Goal: Find specific page/section: Find specific page/section

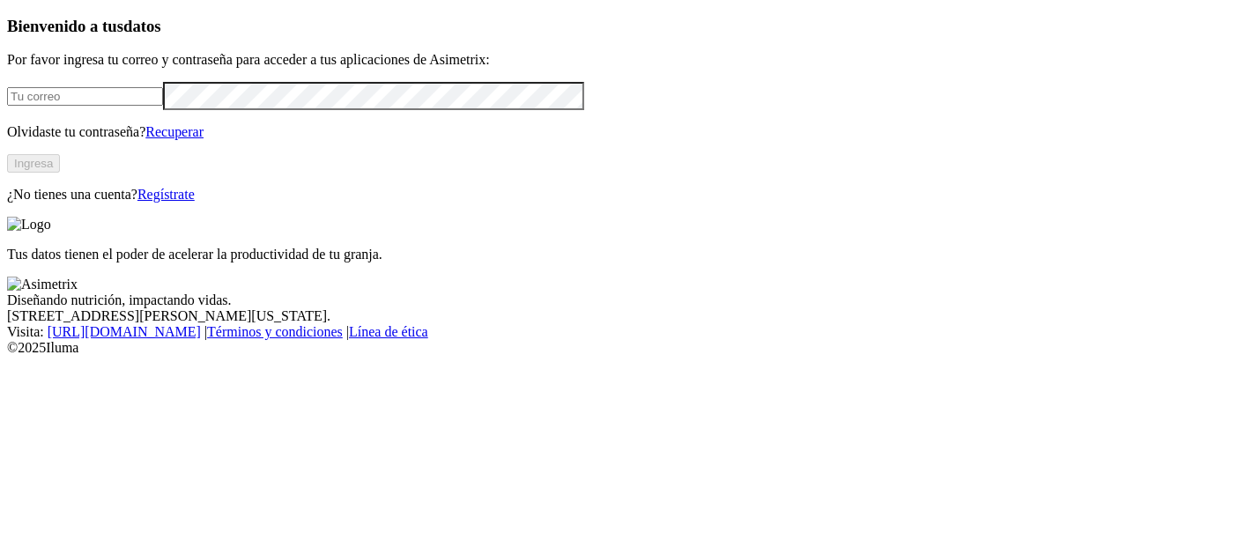
type input "carlos.fonseca@aliar.com.co"
click at [163, 106] on input "carlos.fonseca@aliar.com.co" at bounding box center [85, 96] width 156 height 19
click at [418, 203] on div "Bienvenido a tus datos Por favor ingresa tu correo y contraseña para acceder a …" at bounding box center [626, 110] width 1239 height 186
click at [60, 173] on button "Ingresa" at bounding box center [33, 163] width 53 height 19
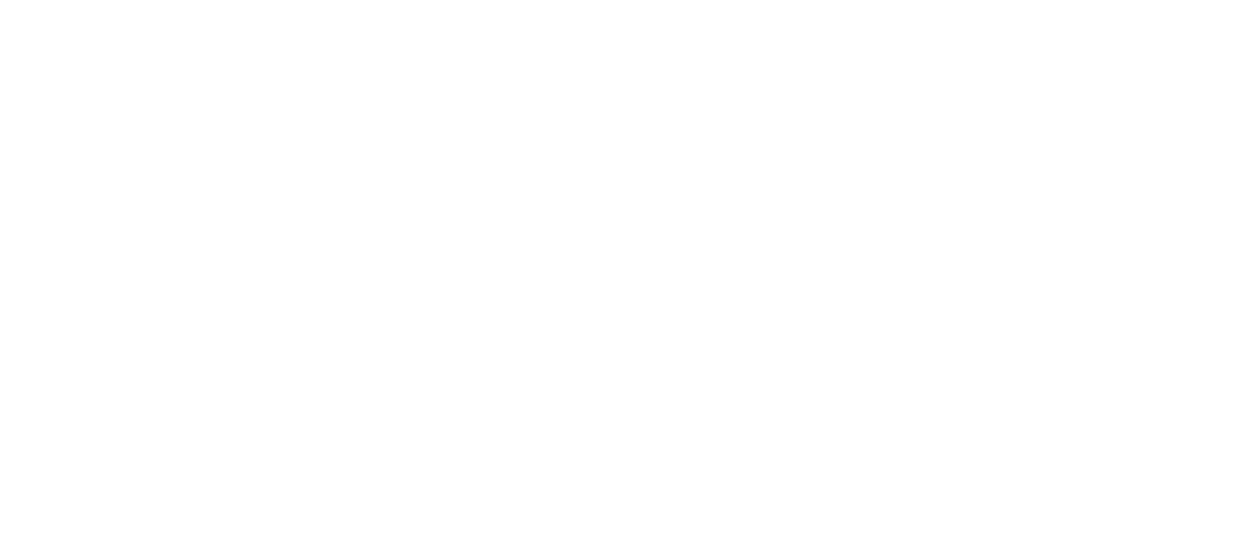
drag, startPoint x: 1213, startPoint y: 196, endPoint x: 1156, endPoint y: 185, distance: 58.4
drag, startPoint x: 1072, startPoint y: 19, endPoint x: 1063, endPoint y: 21, distance: 9.2
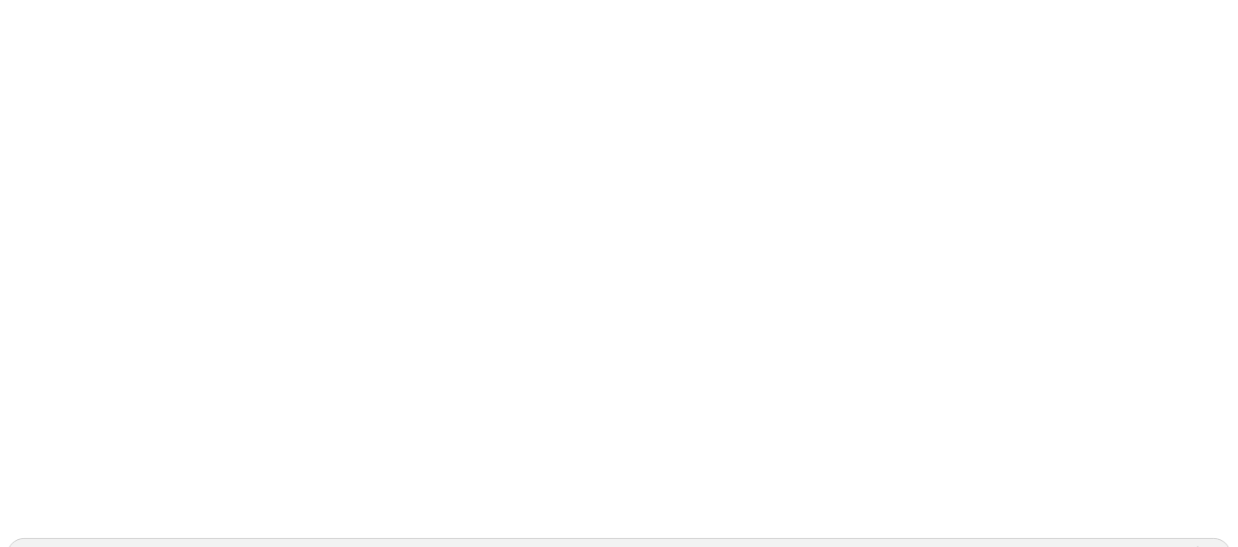
scroll to position [196, 0]
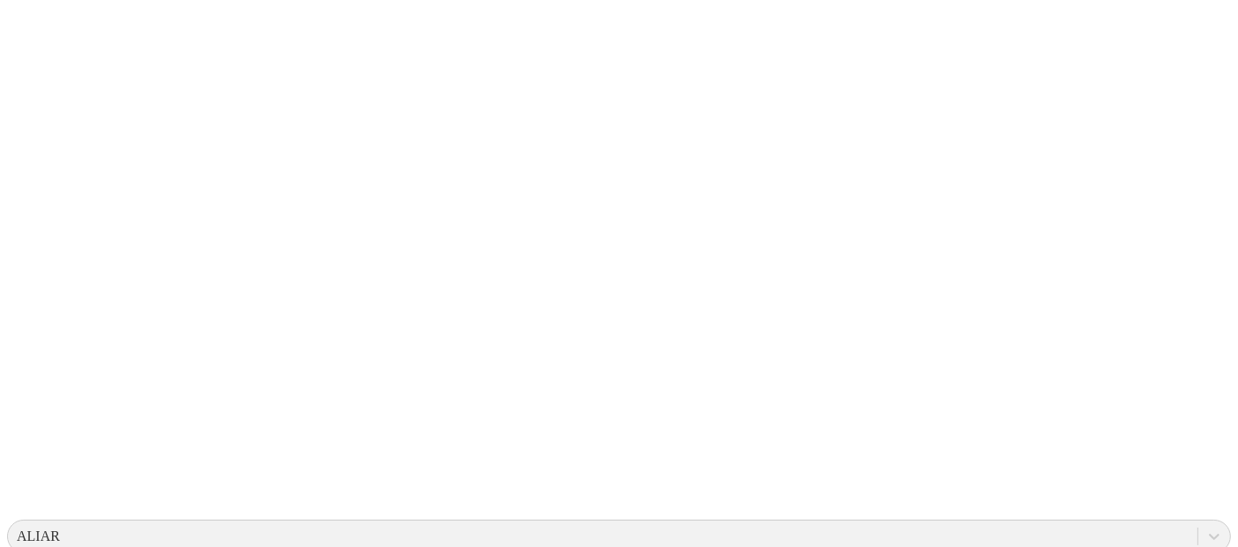
drag, startPoint x: 624, startPoint y: 164, endPoint x: 885, endPoint y: 301, distance: 294.8
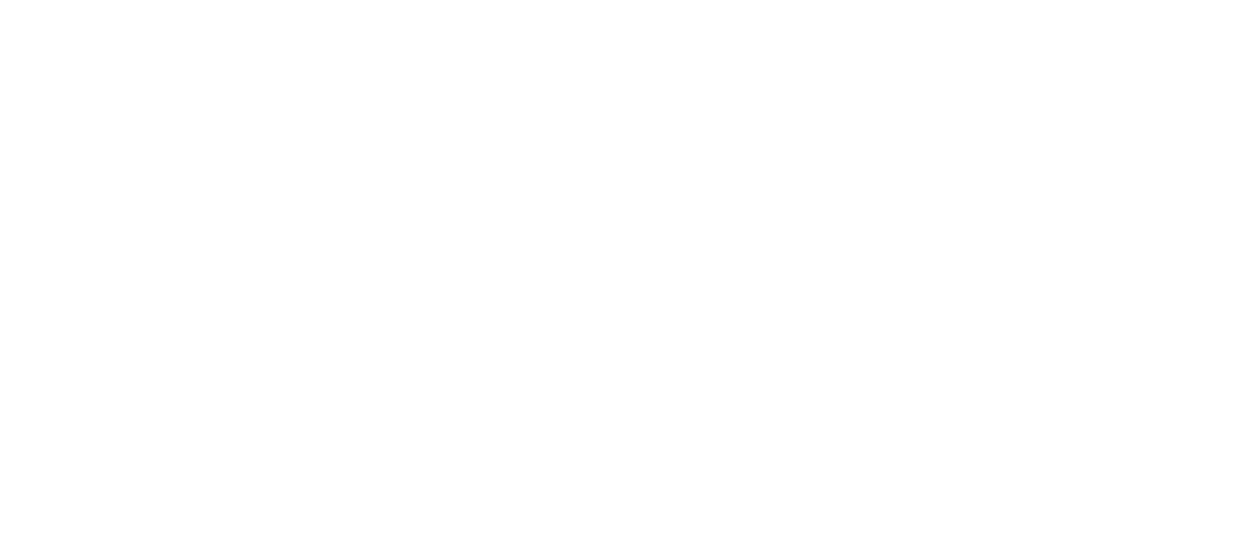
scroll to position [0, 0]
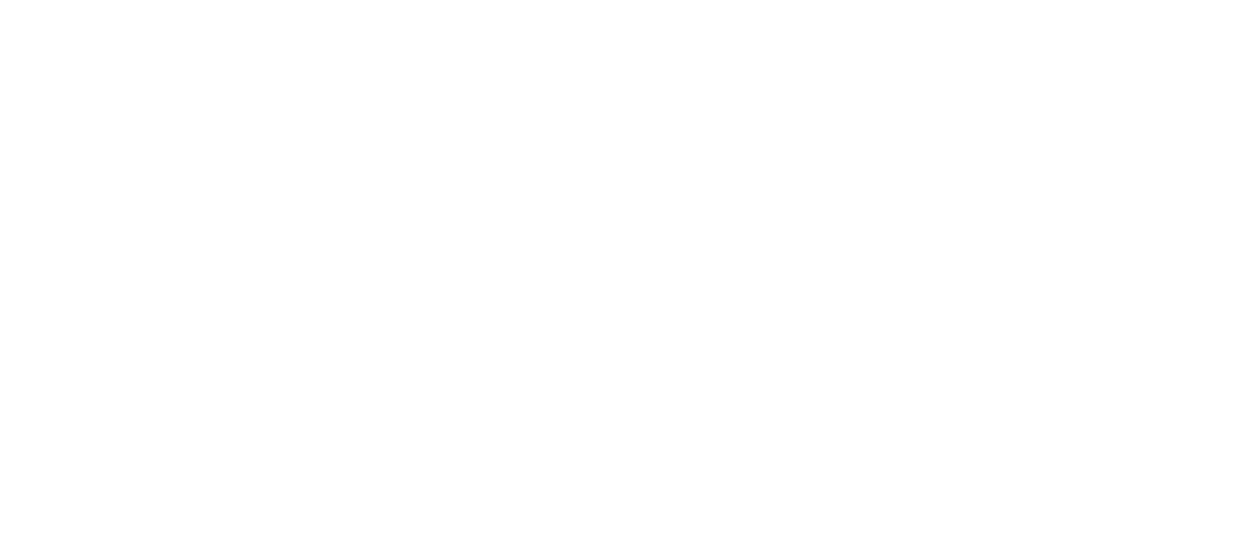
drag, startPoint x: 907, startPoint y: 234, endPoint x: 900, endPoint y: 253, distance: 19.5
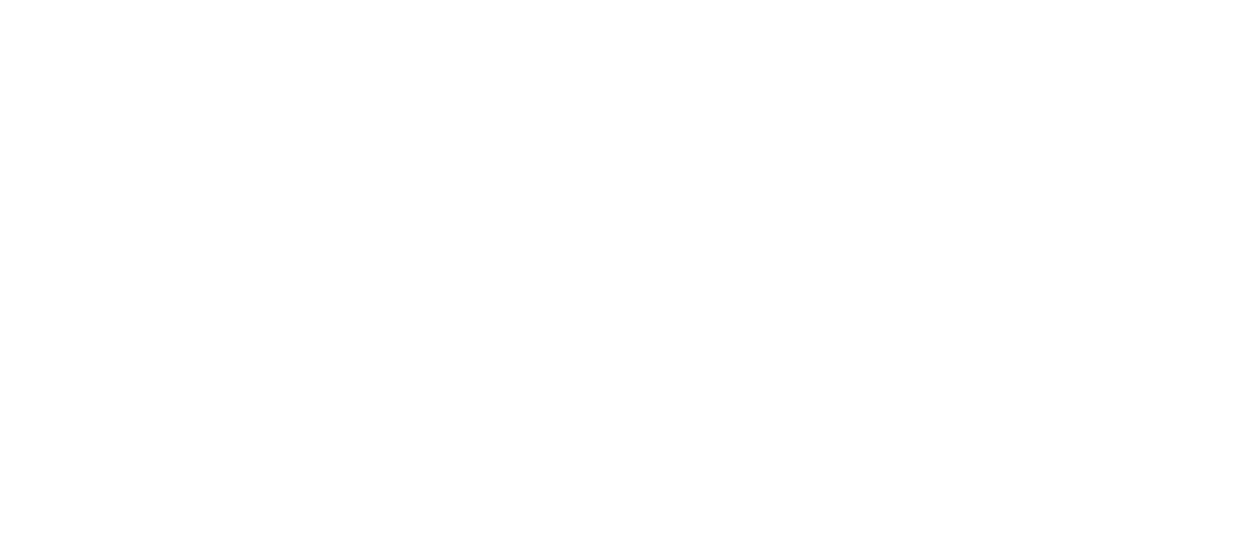
click at [33, 19] on icon at bounding box center [34, 359] width 55 height 705
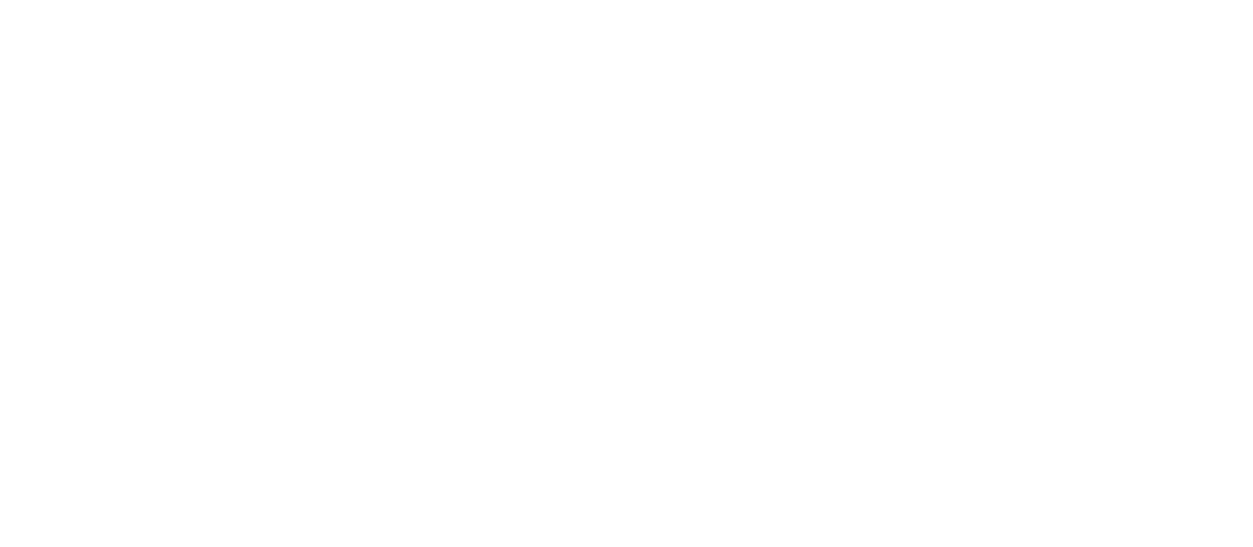
drag, startPoint x: 602, startPoint y: 189, endPoint x: 830, endPoint y: 182, distance: 228.3
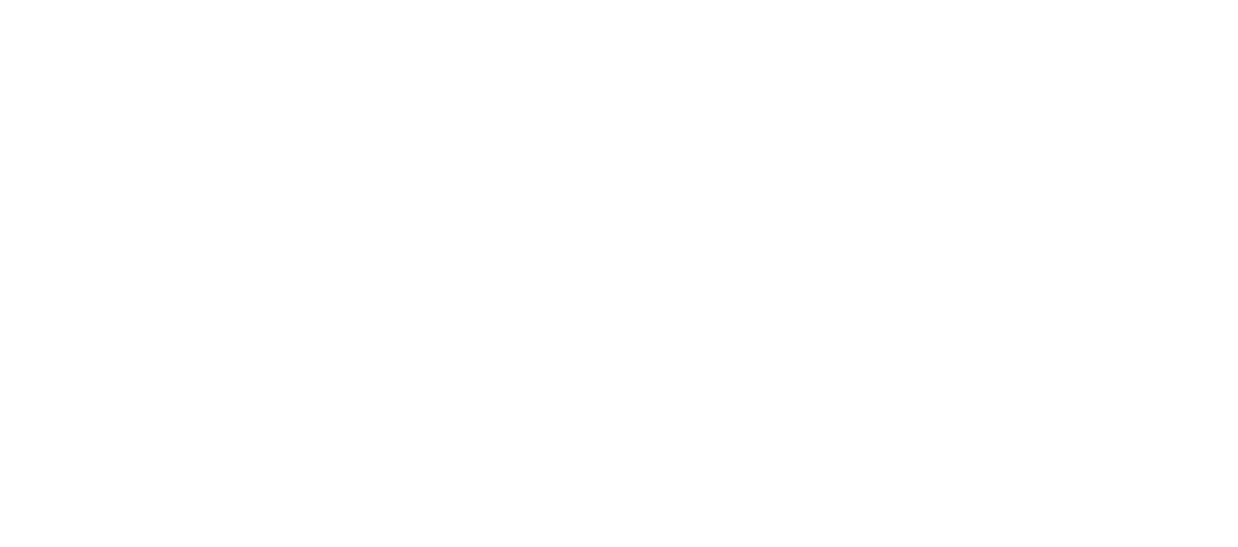
drag, startPoint x: 928, startPoint y: 33, endPoint x: 931, endPoint y: 72, distance: 38.9
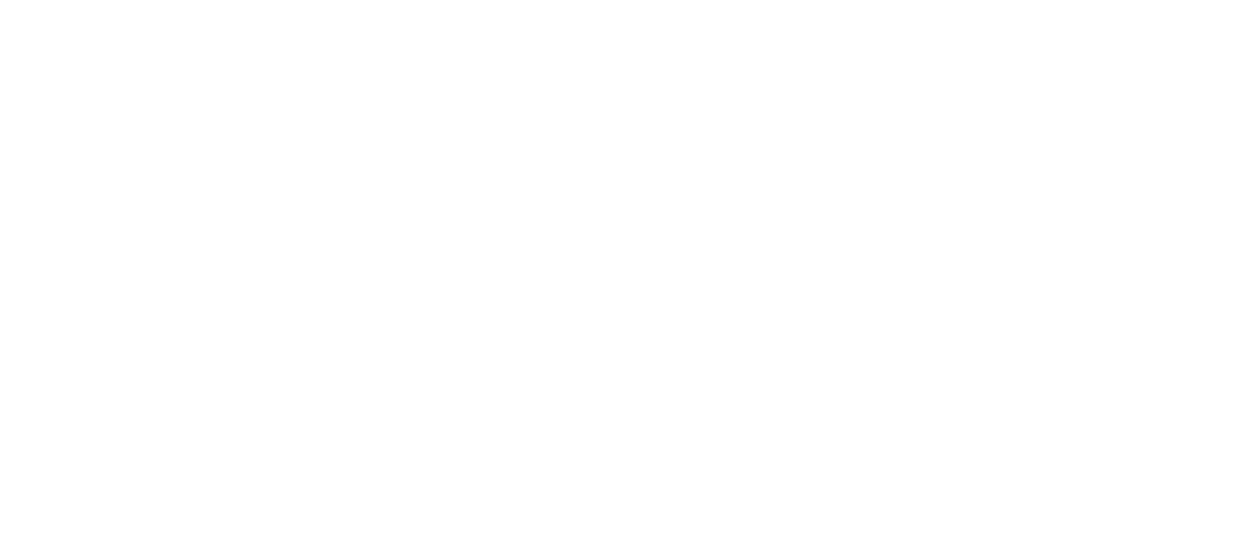
drag, startPoint x: 571, startPoint y: 91, endPoint x: 792, endPoint y: 44, distance: 226.0
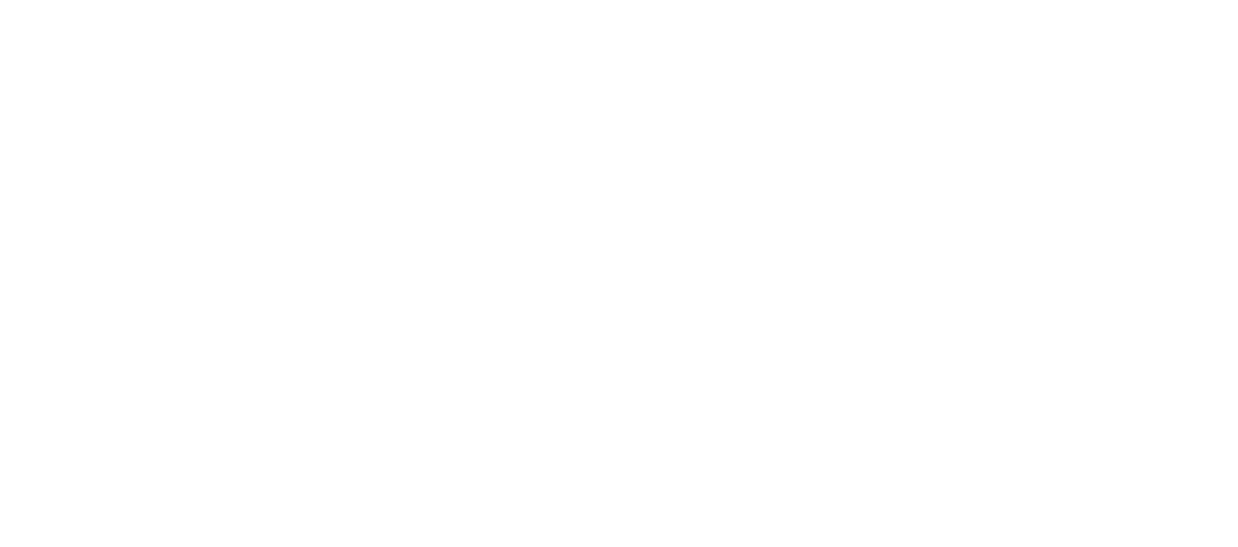
drag, startPoint x: 903, startPoint y: 293, endPoint x: 742, endPoint y: 4, distance: 330.2
drag, startPoint x: 449, startPoint y: 278, endPoint x: 856, endPoint y: 411, distance: 428.5
